Goal: Find specific page/section: Find specific page/section

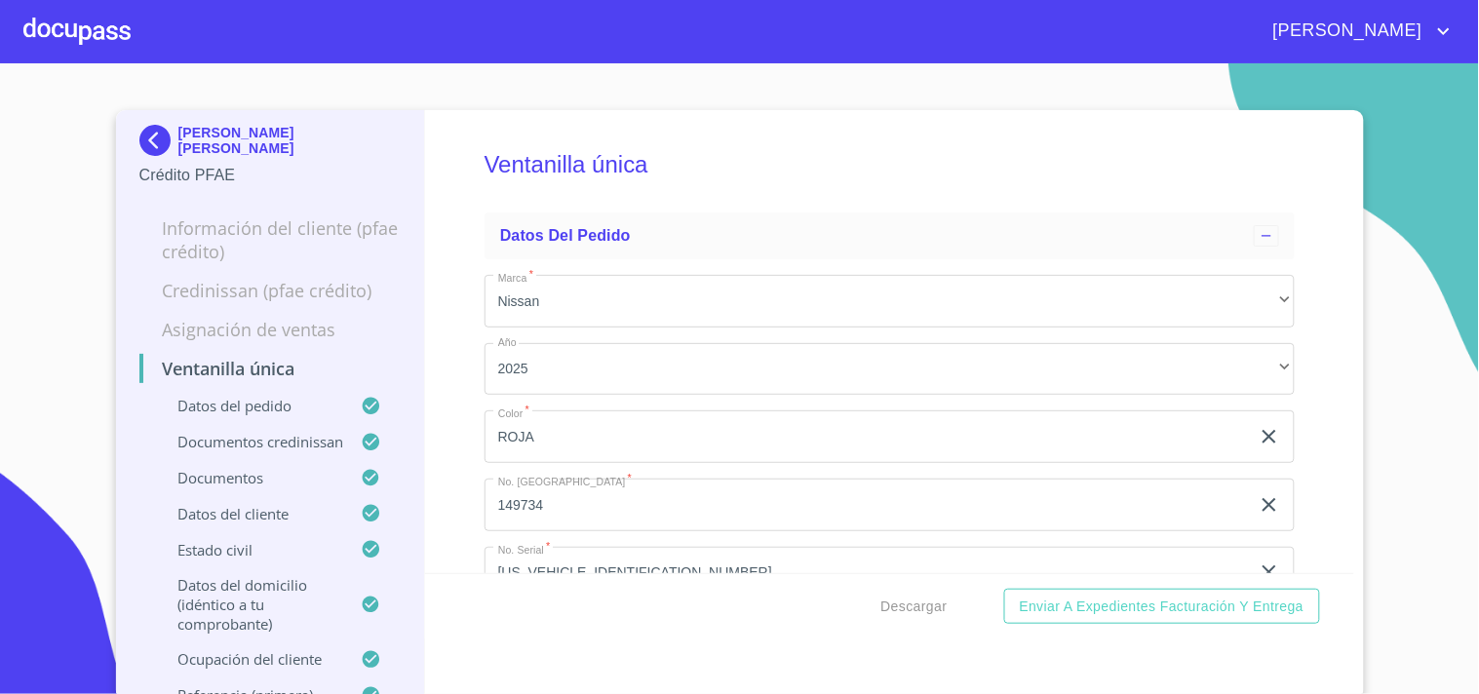
scroll to position [6213, 0]
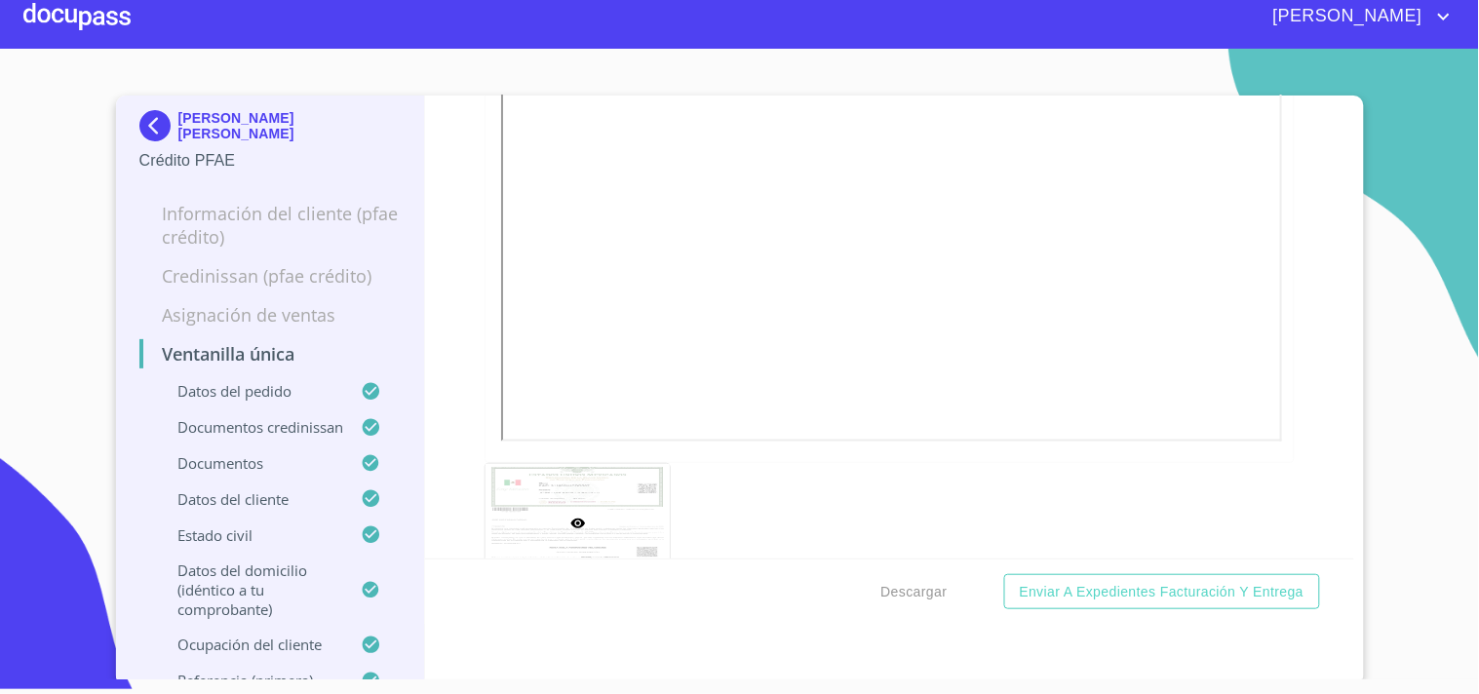
click at [91, 18] on div at bounding box center [76, 16] width 107 height 62
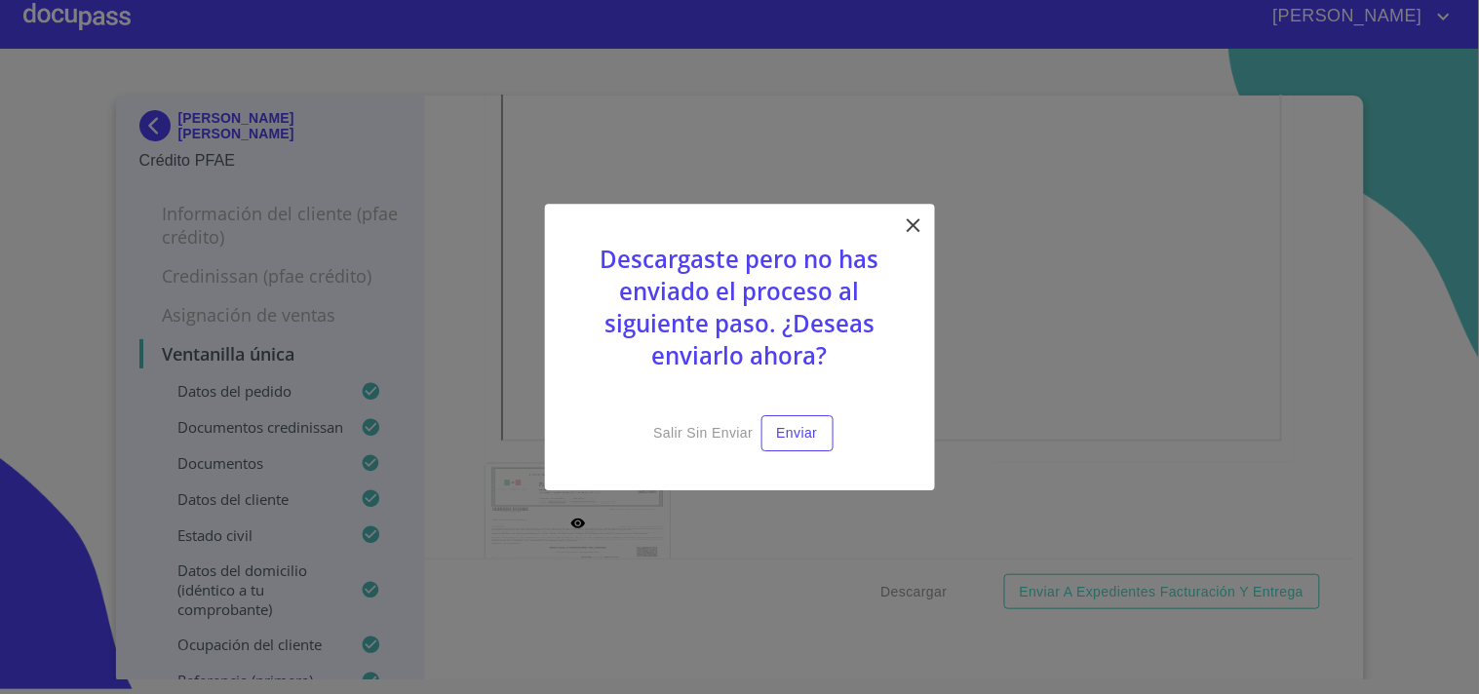
click at [919, 230] on icon at bounding box center [913, 225] width 23 height 23
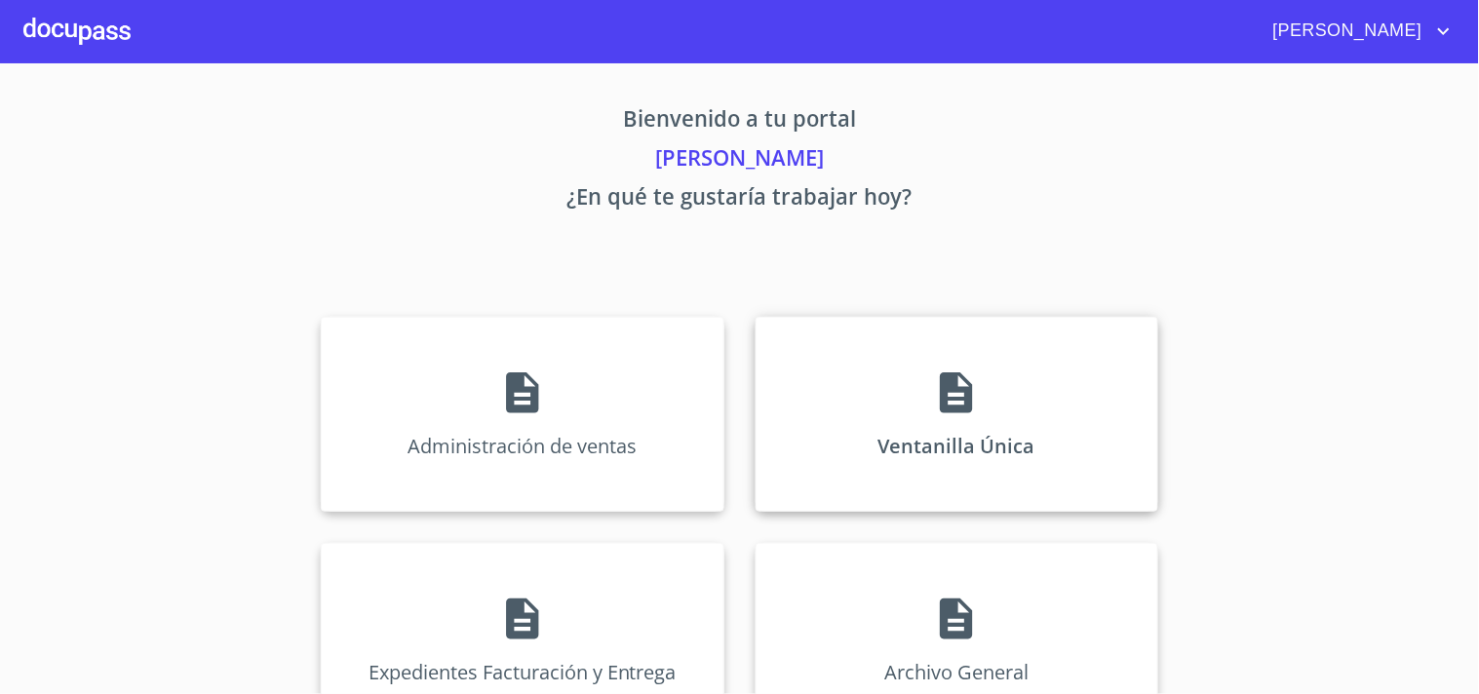
click at [993, 465] on div "Ventanilla Única" at bounding box center [957, 414] width 403 height 195
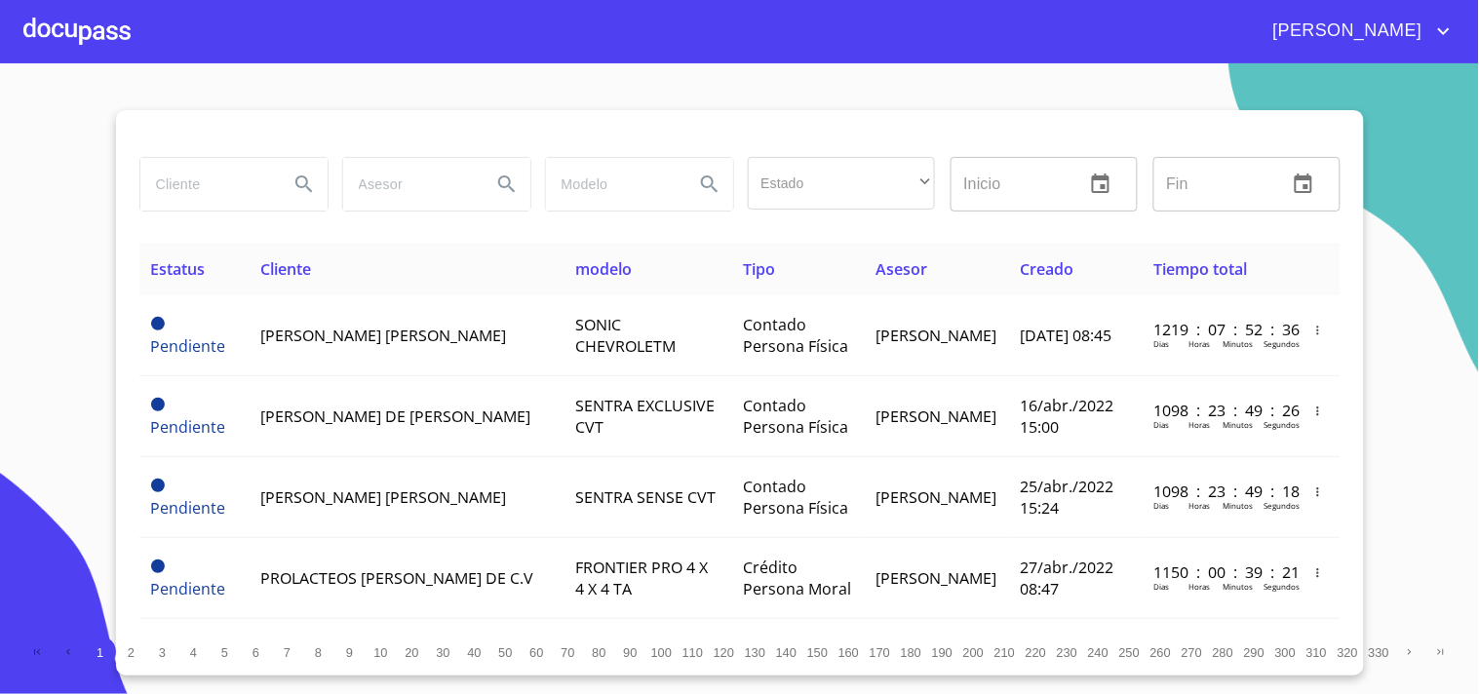
click at [209, 191] on input "search" at bounding box center [206, 184] width 133 height 53
type input "hancar industrial"
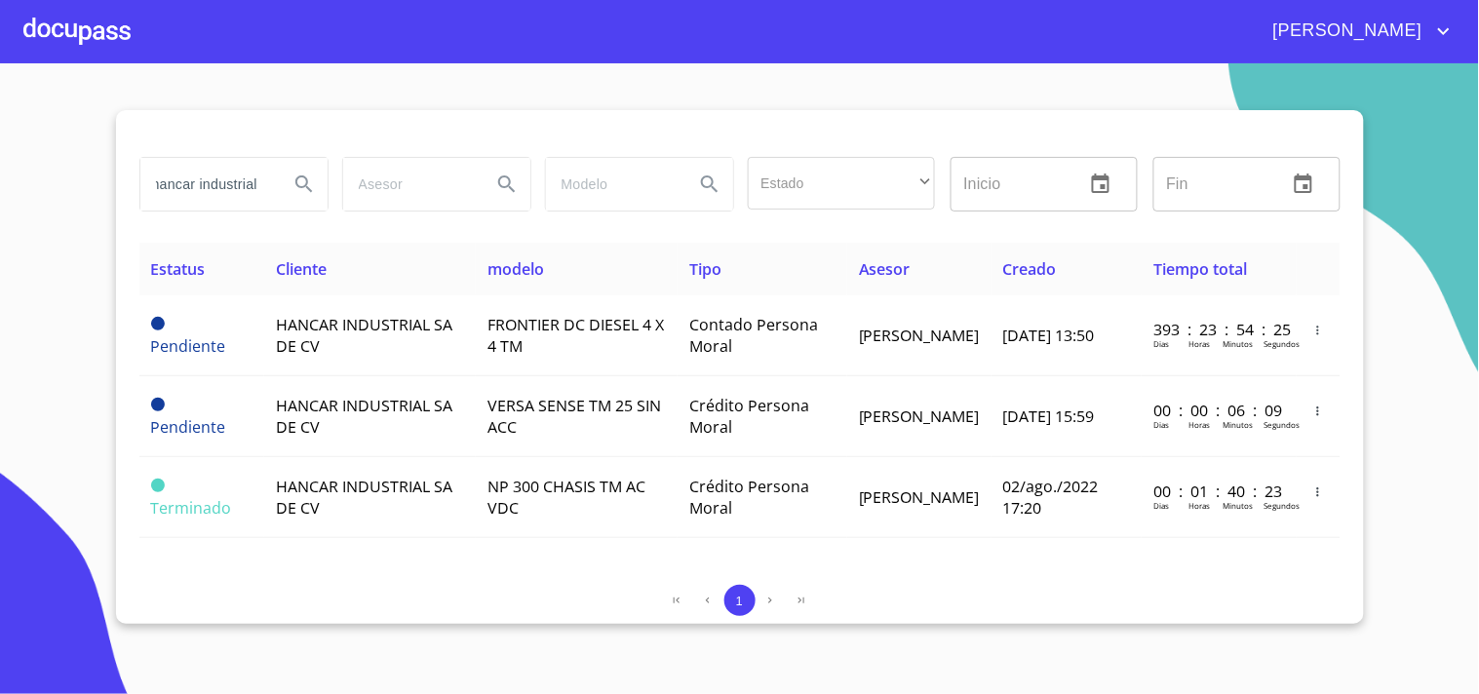
scroll to position [0, 0]
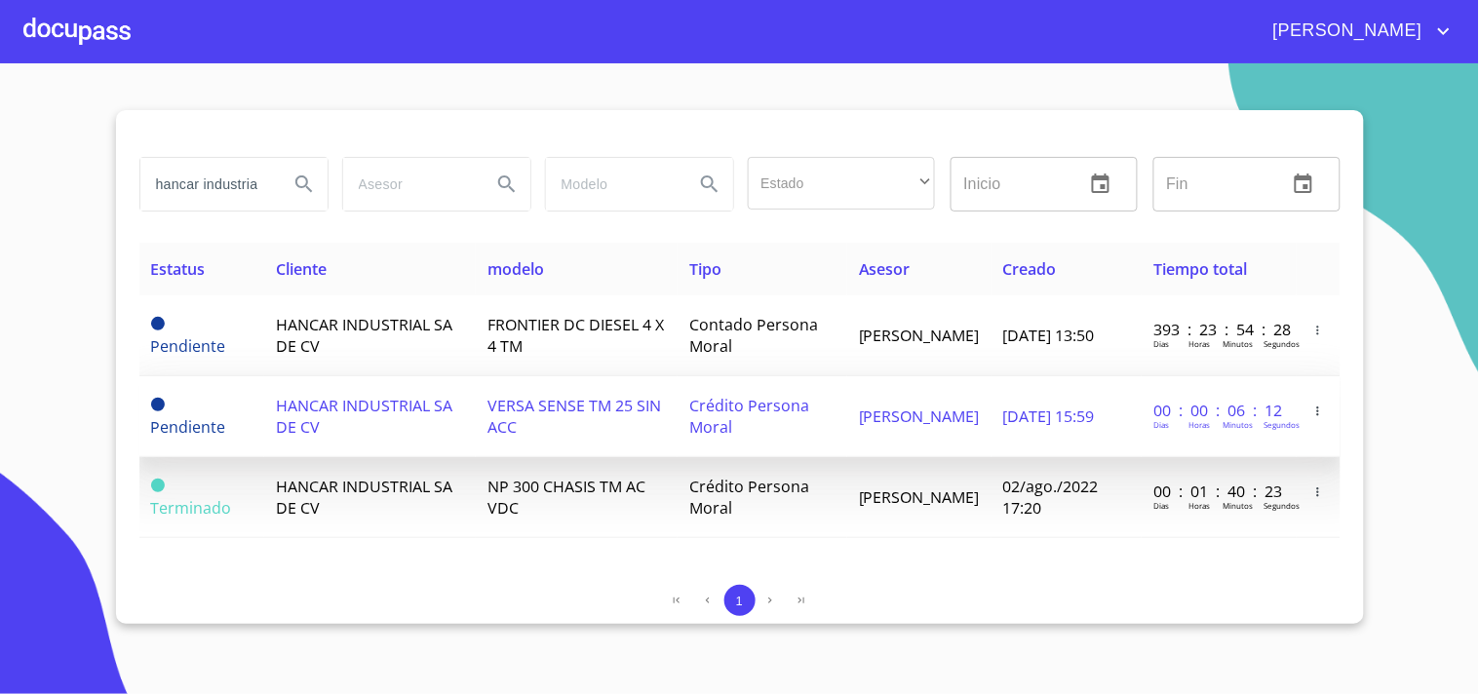
click at [411, 423] on td "HANCAR INDUSTRIAL SA DE CV" at bounding box center [370, 416] width 212 height 81
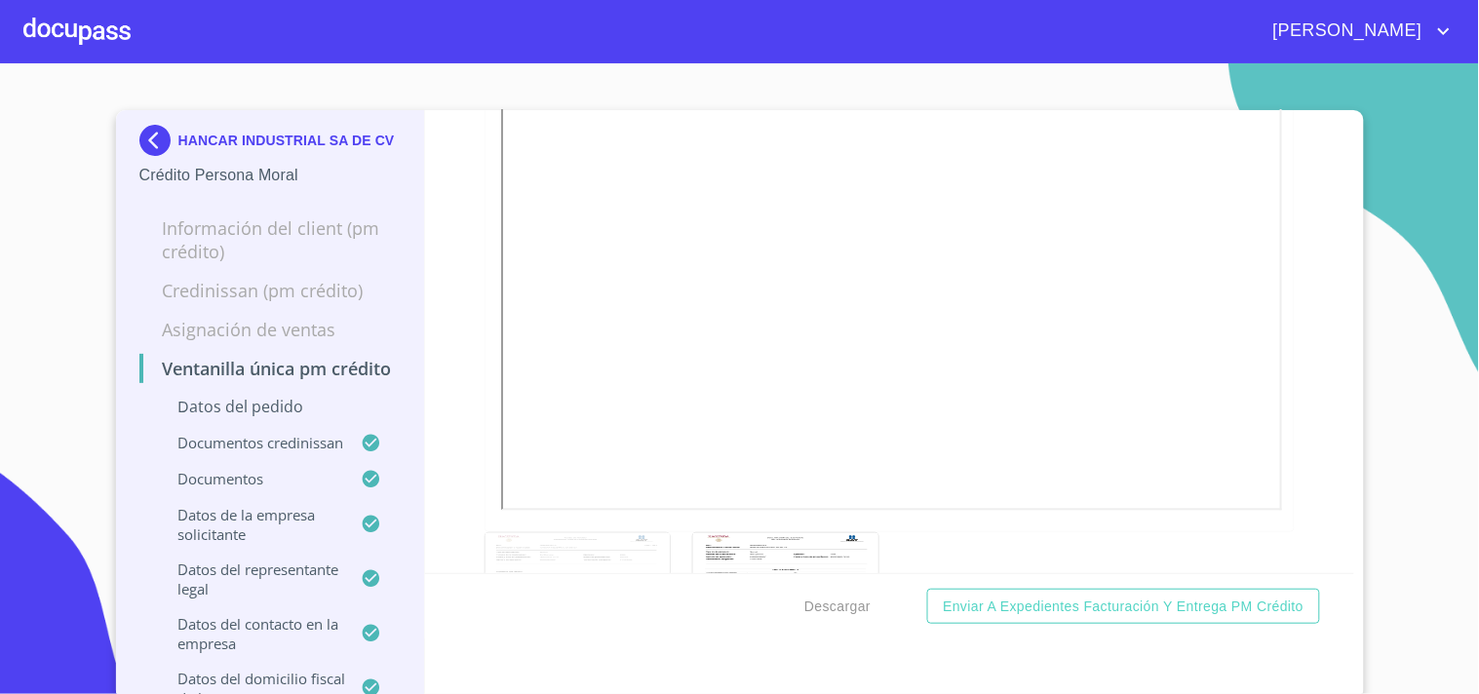
scroll to position [6284, 0]
